Goal: Find specific page/section: Find specific page/section

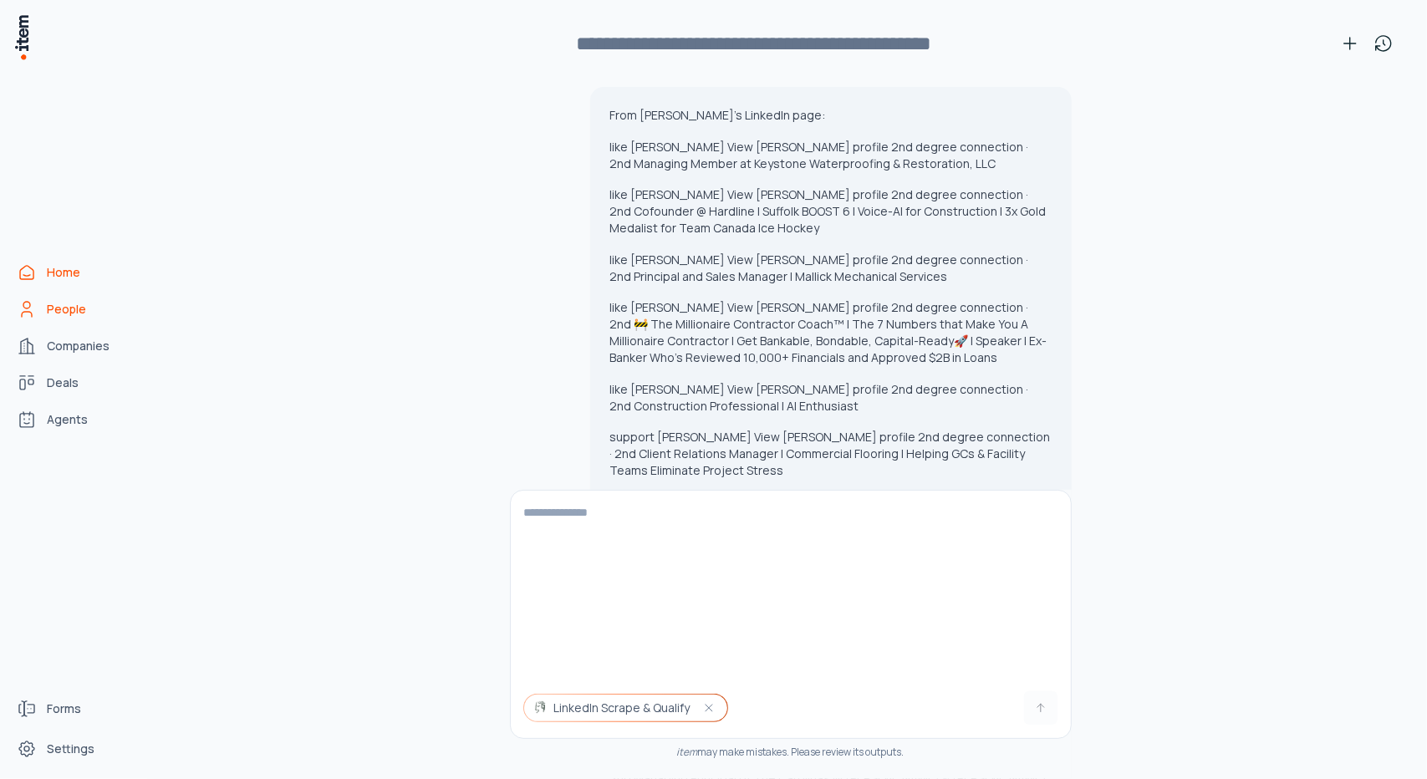
scroll to position [15947, 0]
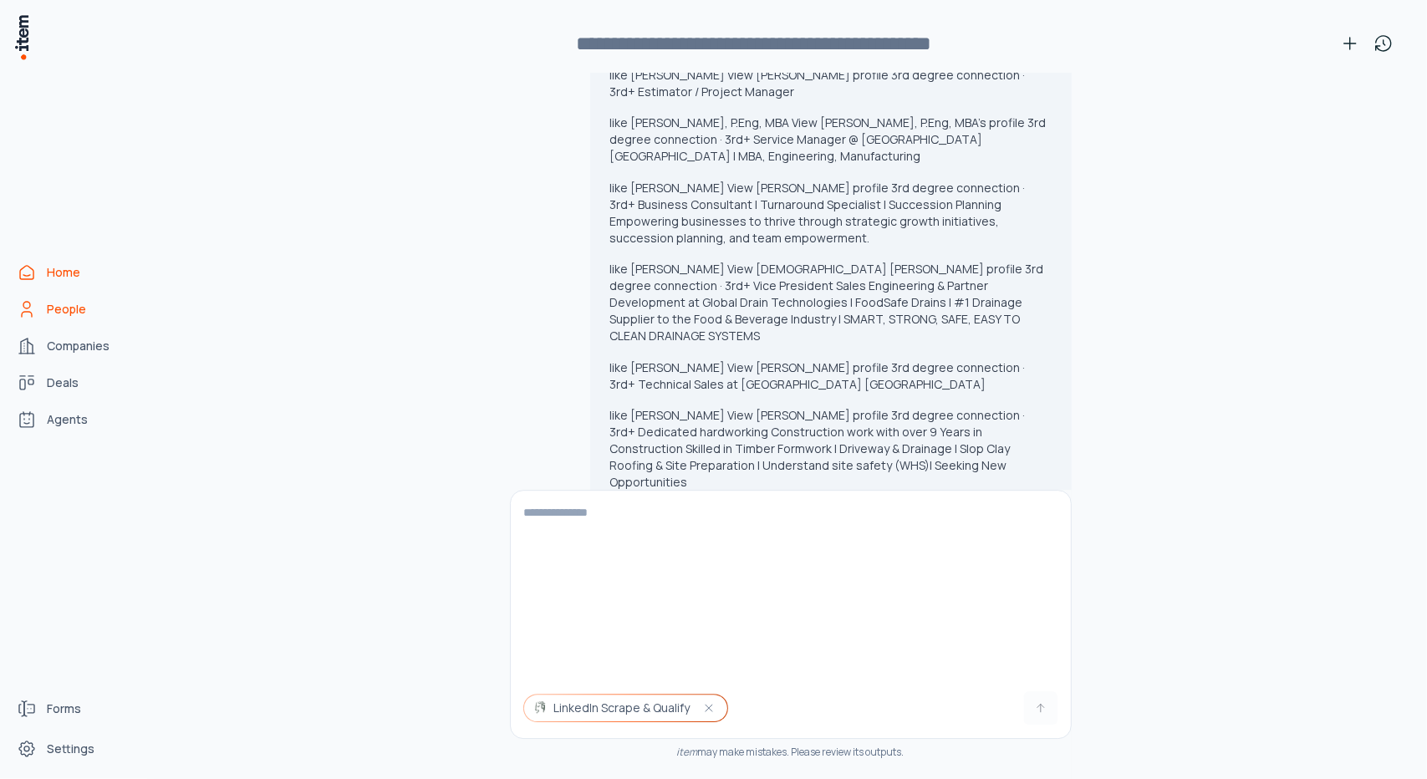
click at [69, 308] on span "People" at bounding box center [66, 309] width 39 height 17
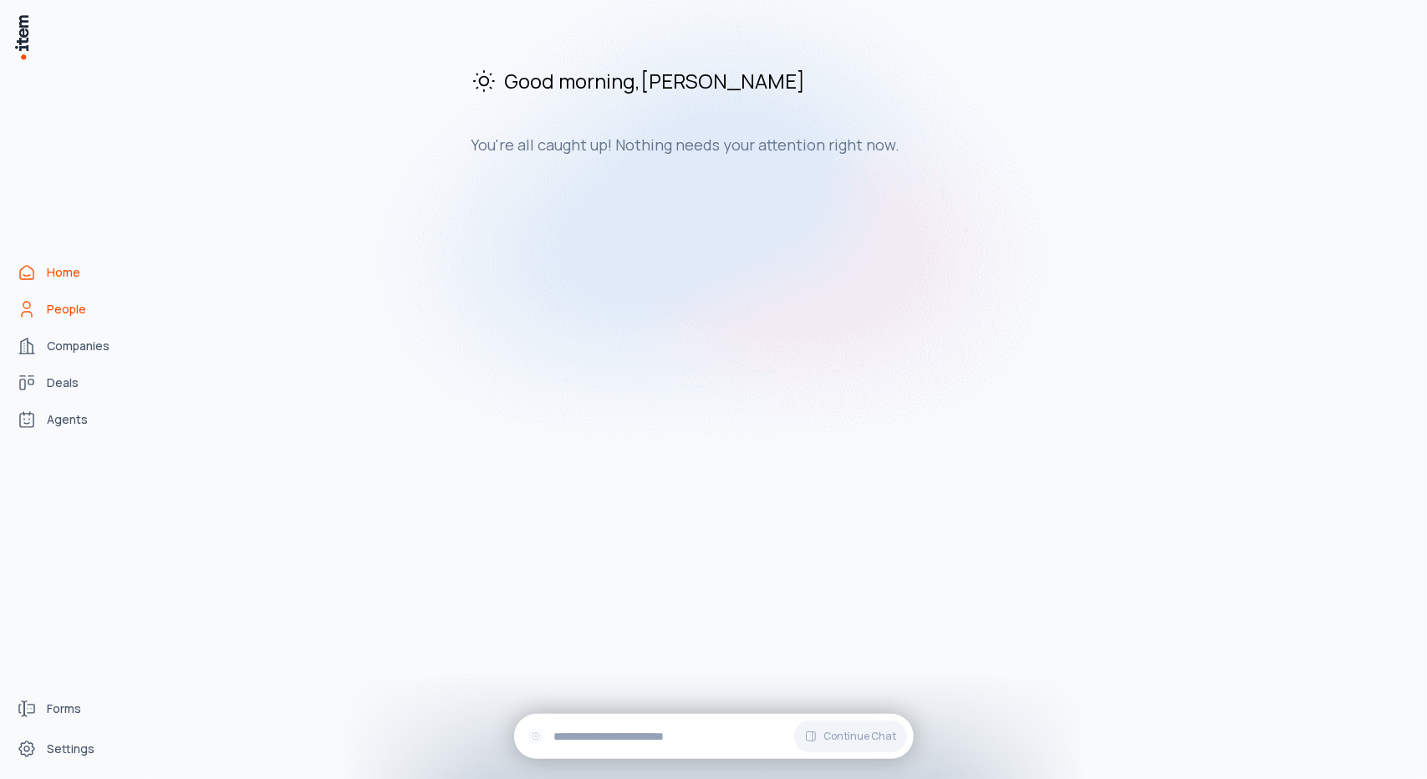
scroll to position [0, 0]
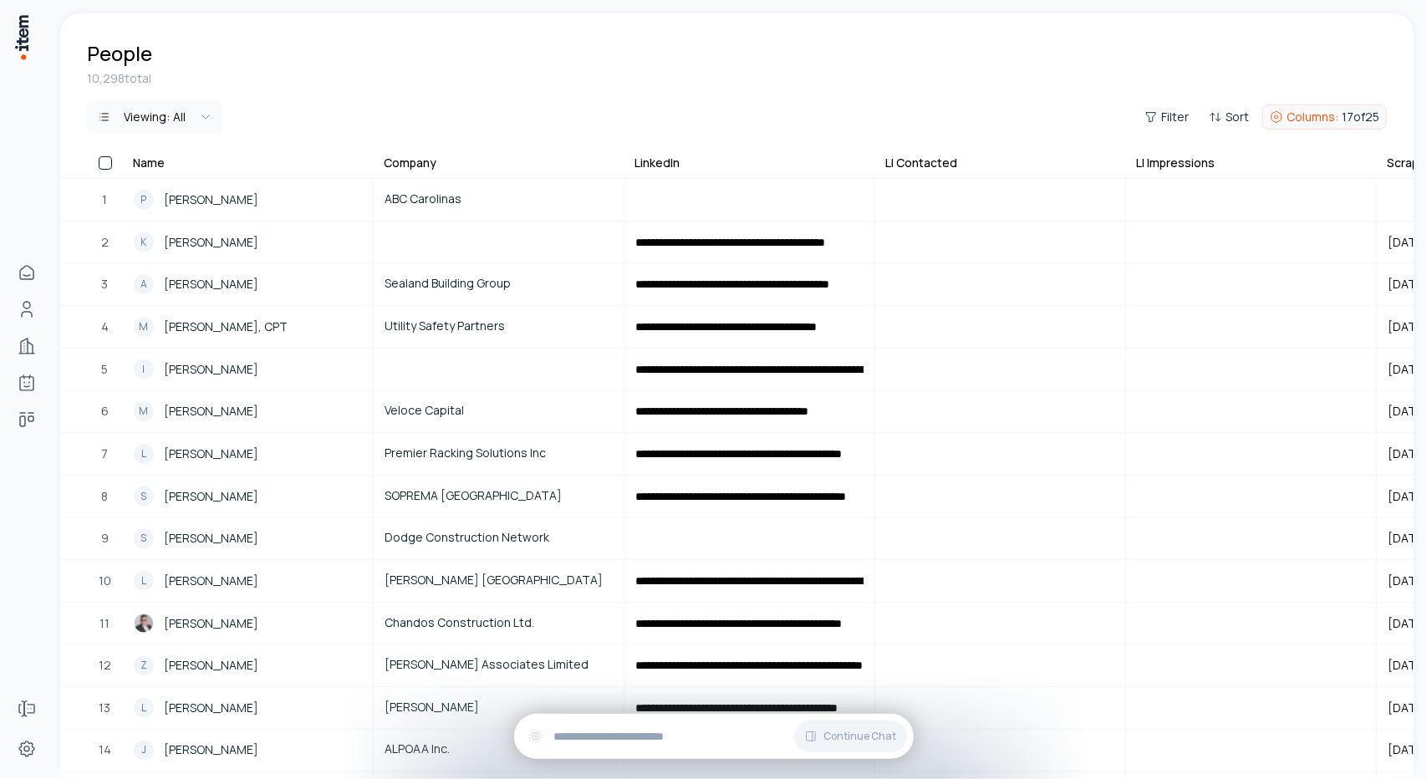
click at [1299, 118] on span "Columns:" at bounding box center [1313, 117] width 52 height 17
click at [1239, 117] on html "**********" at bounding box center [713, 389] width 1427 height 779
click at [1234, 116] on span "Sort" at bounding box center [1237, 117] width 23 height 17
click at [1167, 124] on html "**********" at bounding box center [713, 389] width 1427 height 779
click at [1157, 115] on icon "button" at bounding box center [1151, 116] width 13 height 13
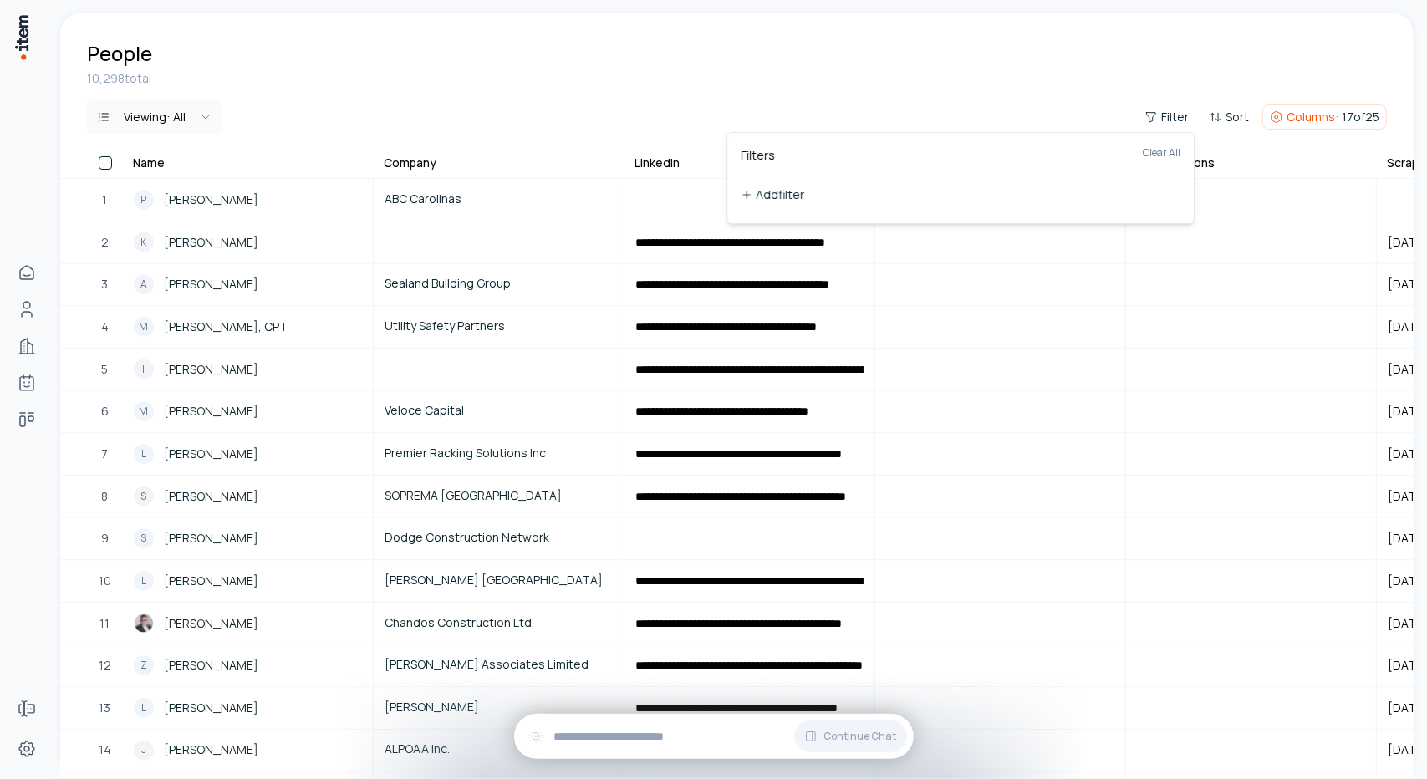
click at [787, 193] on button "Add filter" at bounding box center [961, 195] width 440 height 30
click at [844, 196] on icon "button" at bounding box center [848, 193] width 13 height 13
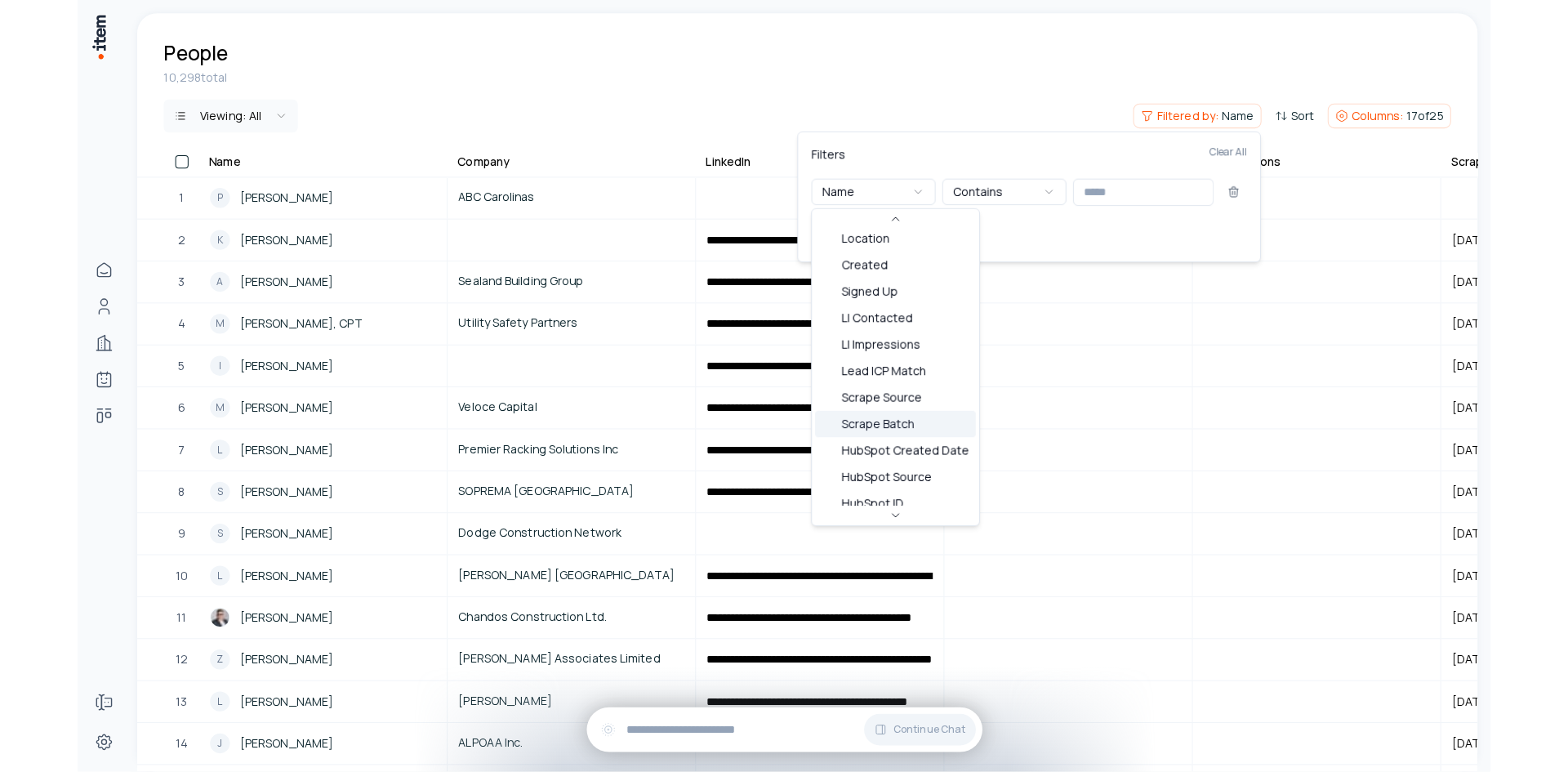
scroll to position [245, 0]
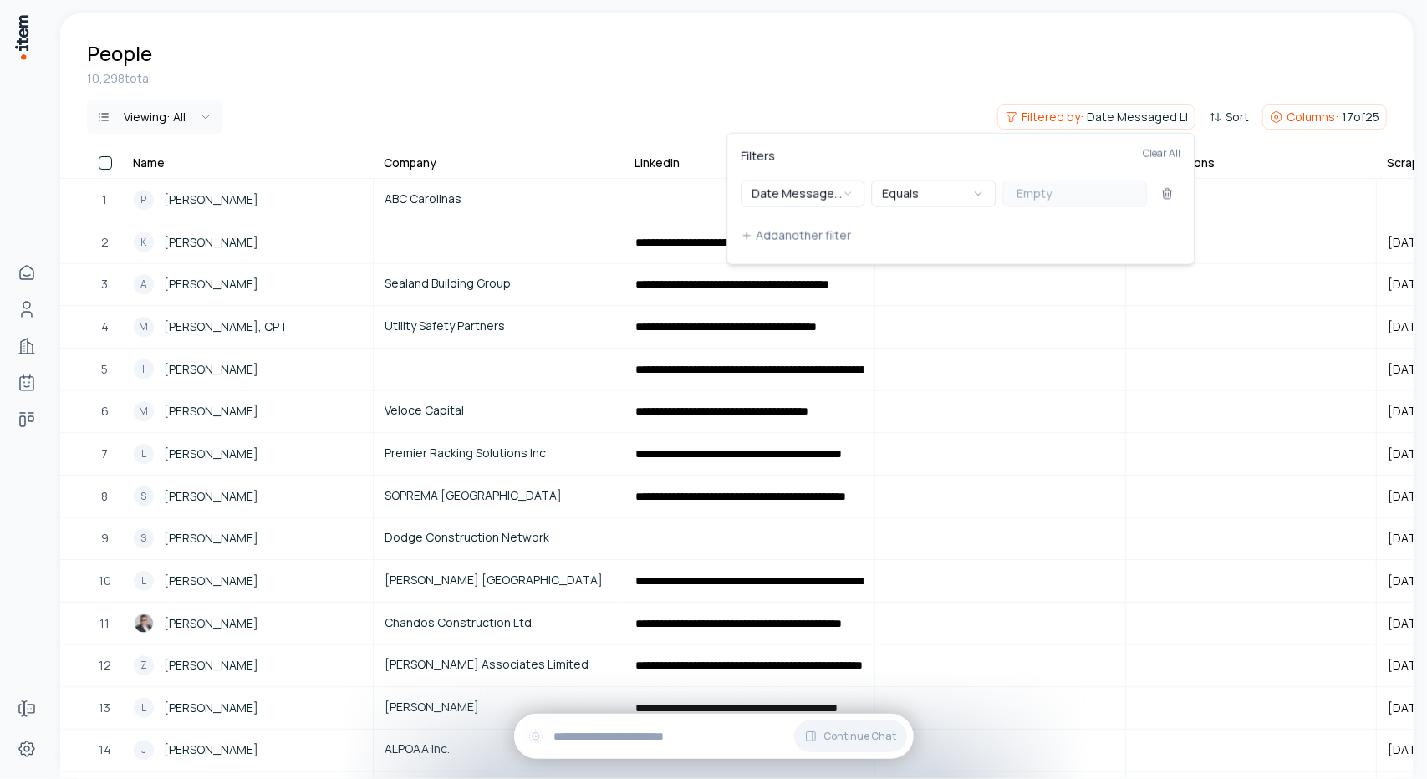
click at [1072, 205] on button "Empty" at bounding box center [1074, 194] width 145 height 27
click at [1073, 186] on button "Empty" at bounding box center [1074, 194] width 145 height 27
click at [1043, 152] on div "Filters Clear All" at bounding box center [961, 163] width 440 height 33
click at [1046, 190] on span "Empty" at bounding box center [1034, 194] width 35 height 17
click at [928, 190] on button "Equals" at bounding box center [934, 194] width 124 height 27
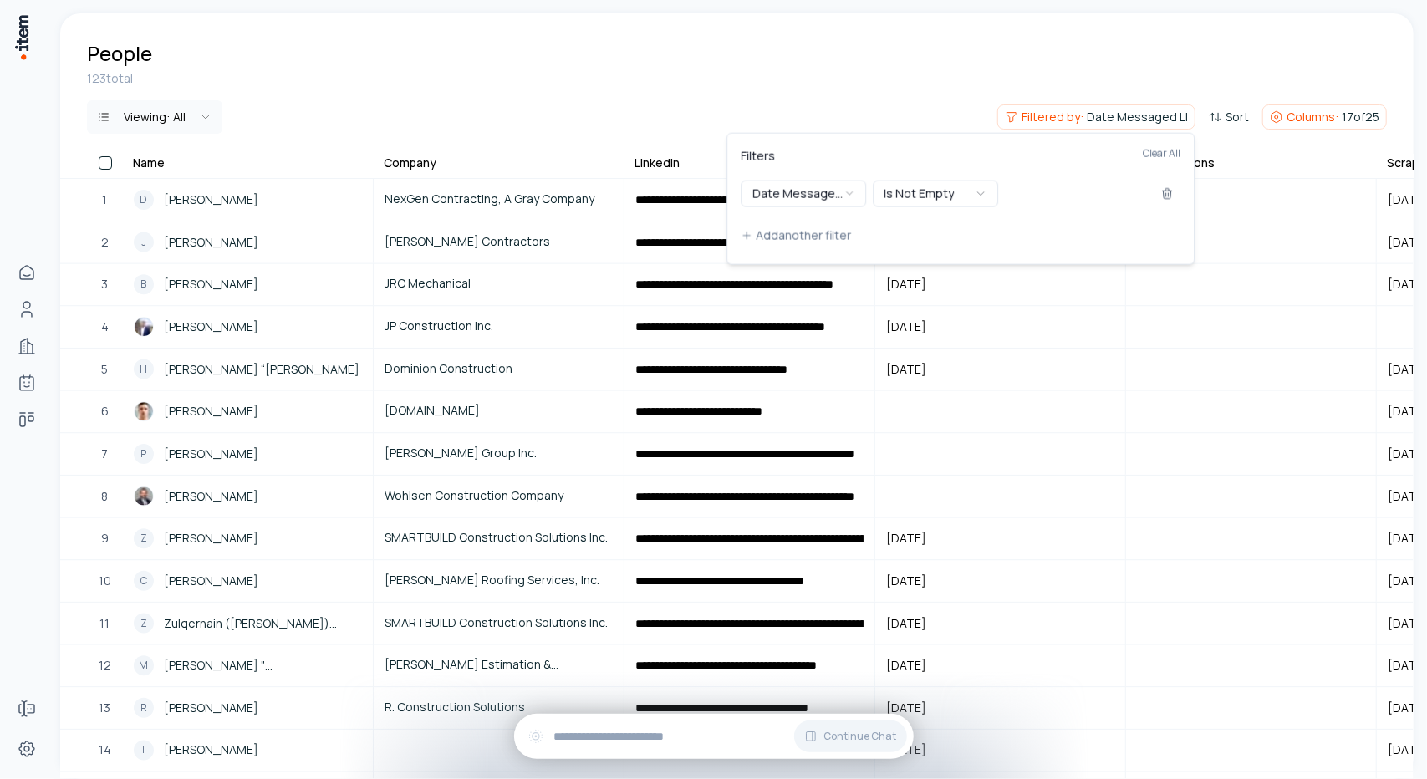
click at [907, 94] on html "**********" at bounding box center [713, 389] width 1427 height 779
click at [958, 160] on th "LI Contacted" at bounding box center [1000, 166] width 251 height 24
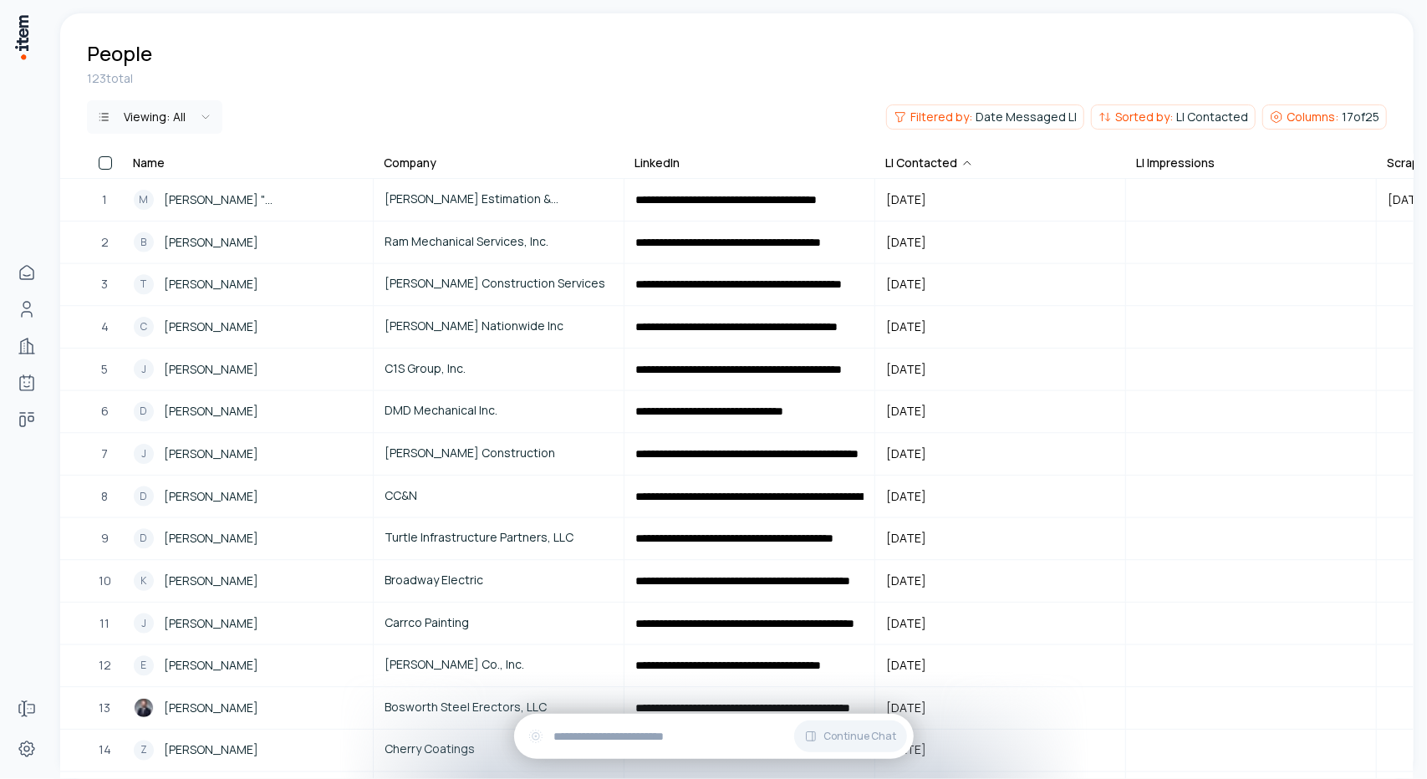
click at [961, 160] on icon at bounding box center [967, 162] width 13 height 13
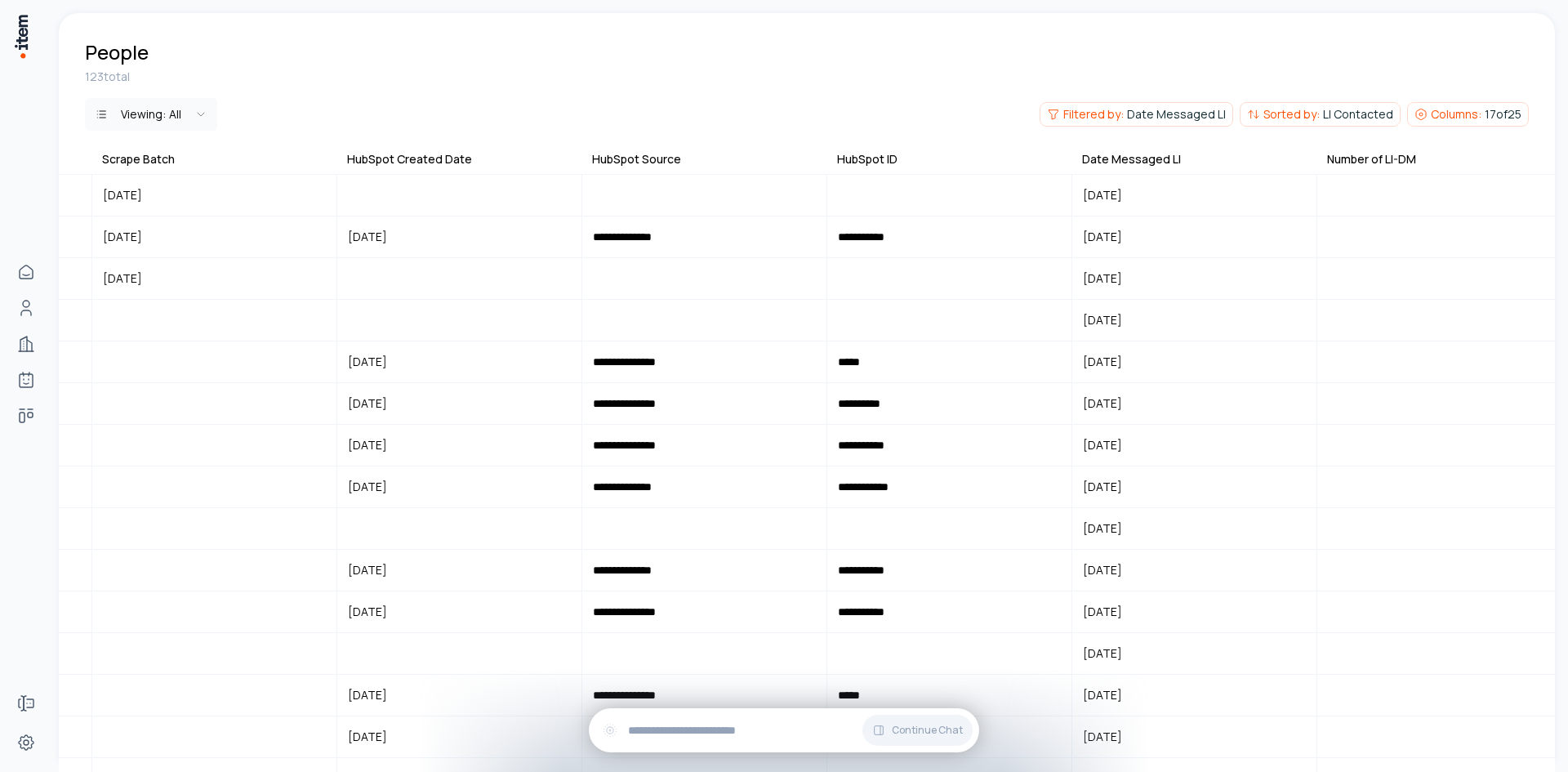
scroll to position [0, 1224]
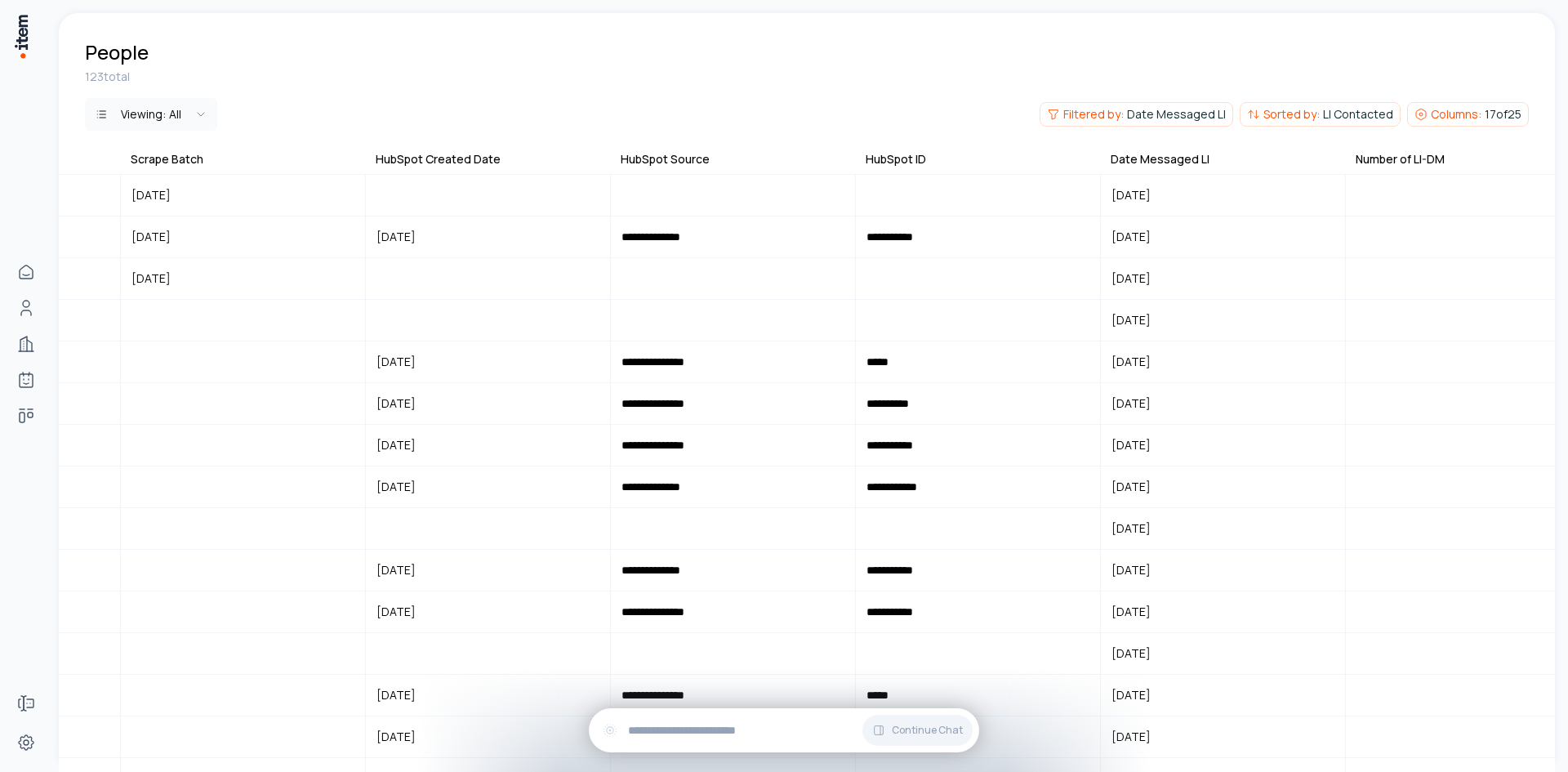
click at [1204, 164] on div "Date Messaged LI" at bounding box center [1160, 159] width 99 height 17
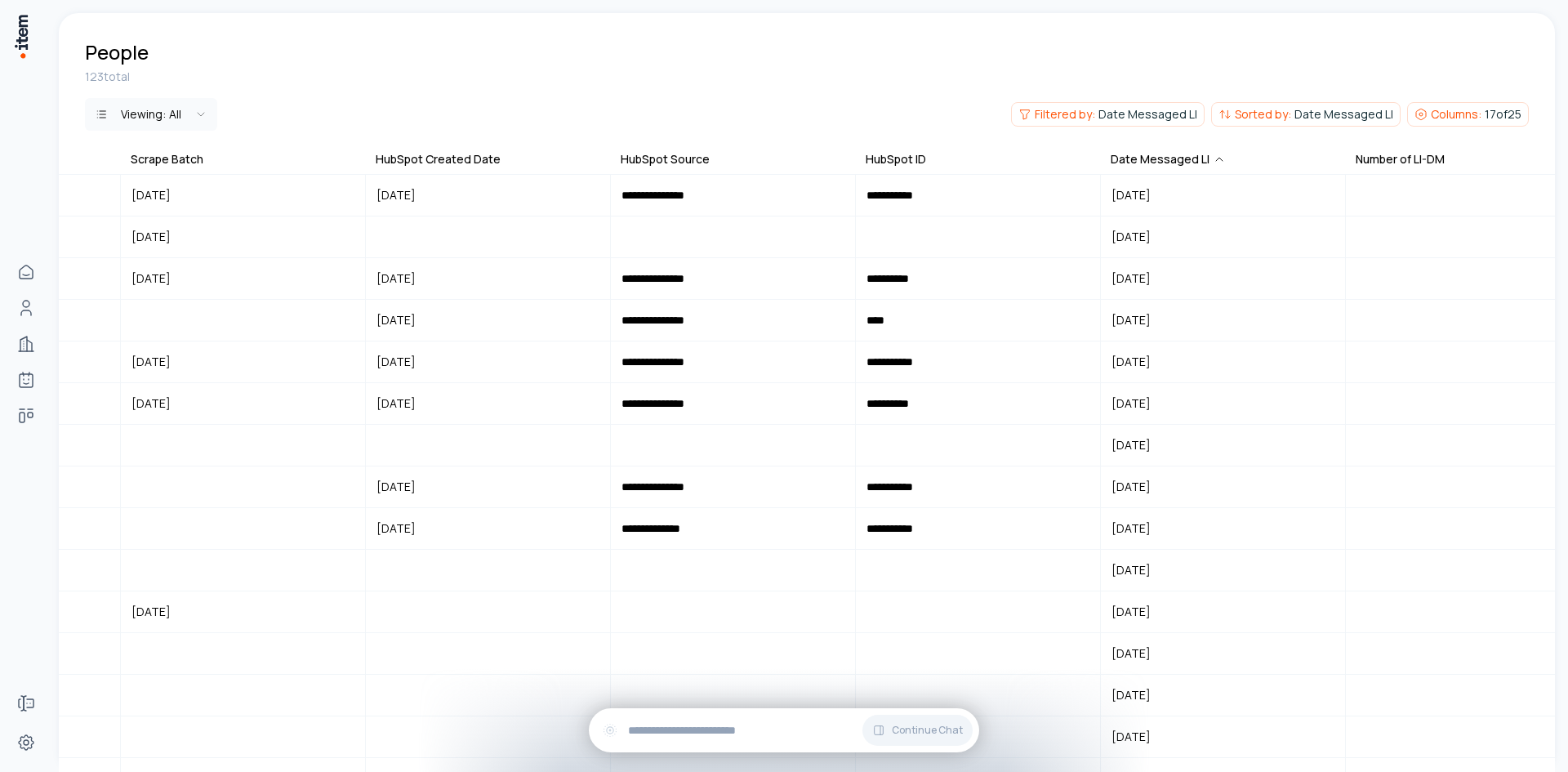
click at [1223, 162] on th "Date Messaged LI" at bounding box center [1223, 162] width 245 height 23
